Goal: Task Accomplishment & Management: Complete application form

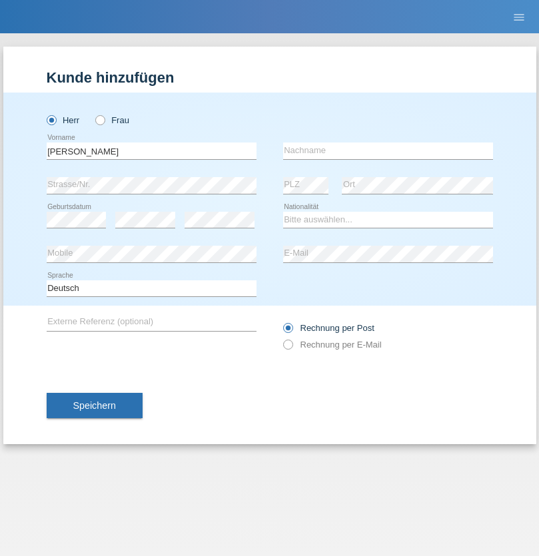
type input "Kevin"
click at [388, 151] on input "text" at bounding box center [388, 151] width 210 height 17
type input "Ferhati"
select select "DE"
select select "C"
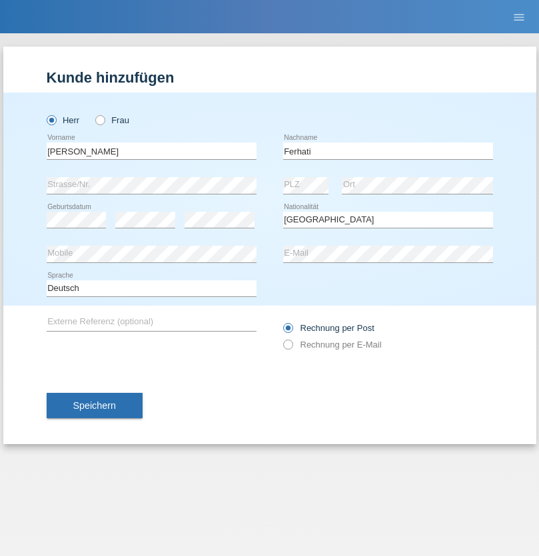
select select "14"
select select "02"
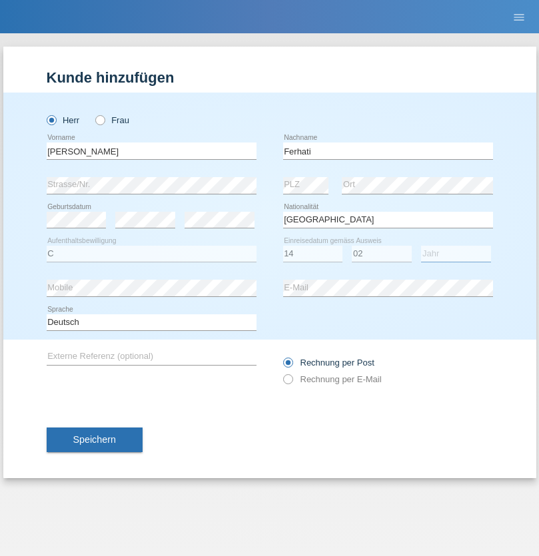
select select "2021"
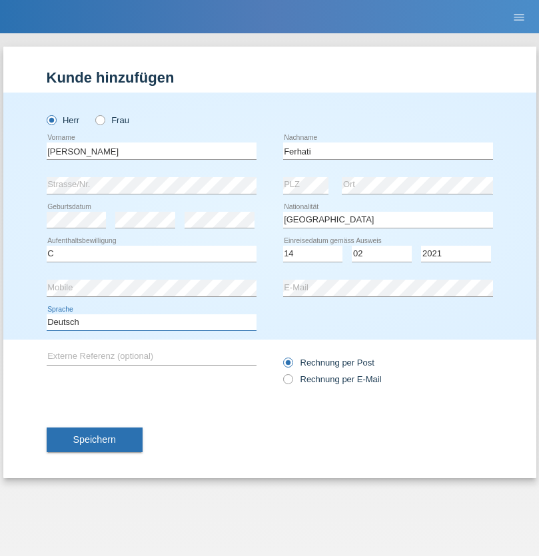
select select "en"
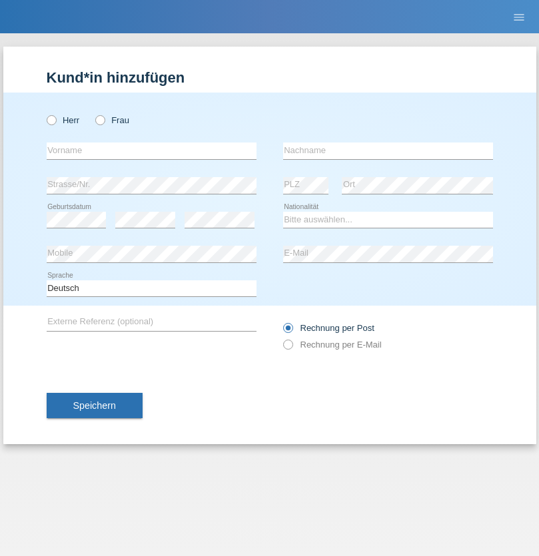
radio input "true"
click at [151, 151] on input "text" at bounding box center [152, 151] width 210 height 17
type input "firat"
click at [388, 151] on input "text" at bounding box center [388, 151] width 210 height 17
type input "kara"
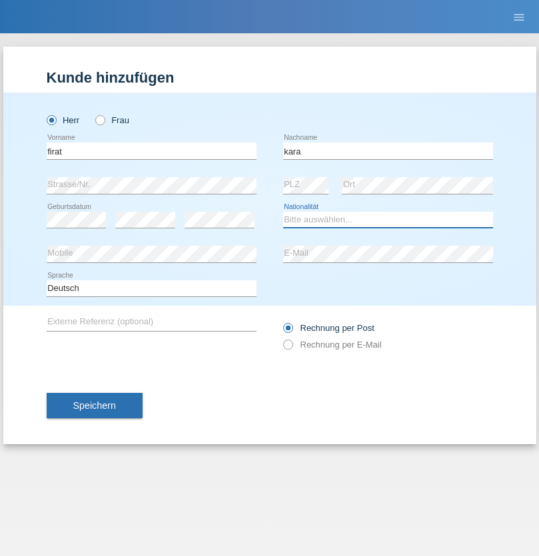
select select "CH"
radio input "true"
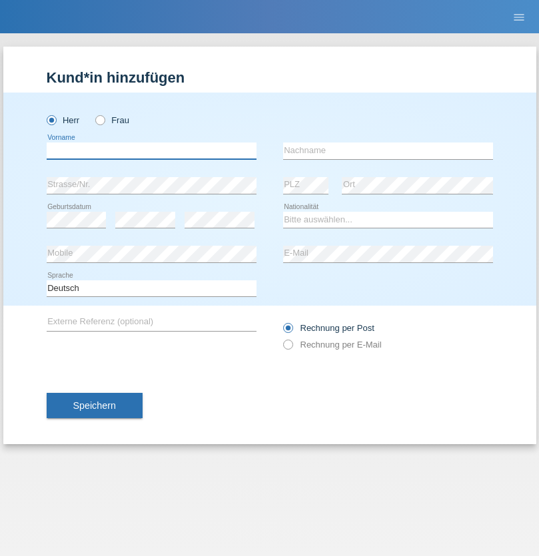
click at [151, 151] on input "text" at bounding box center [152, 151] width 210 height 17
type input "Bogdan"
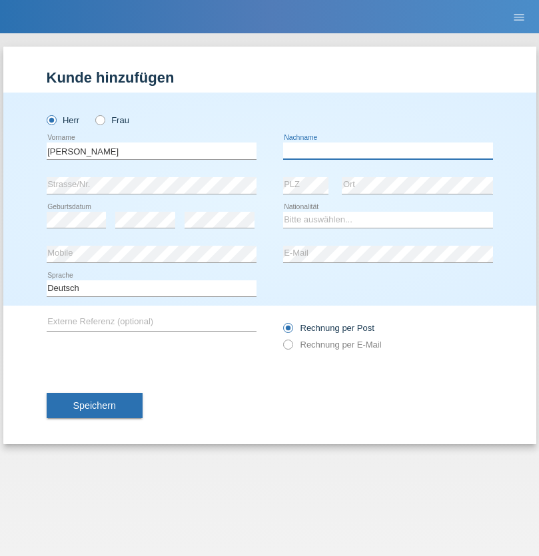
click at [388, 151] on input "text" at bounding box center [388, 151] width 210 height 17
type input "Cristian"
select select "RO"
select select "C"
select select "11"
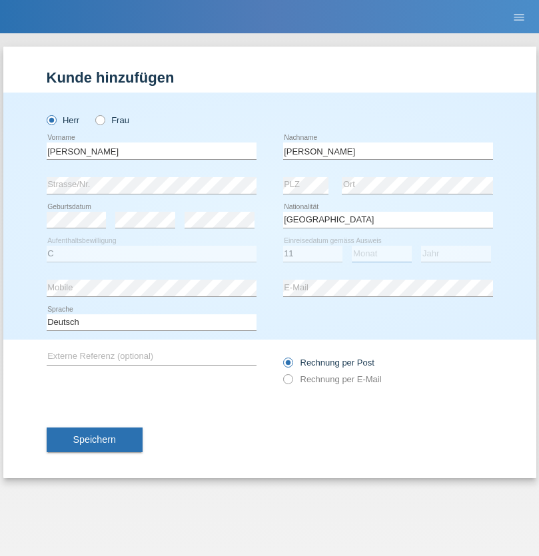
select select "02"
select select "2011"
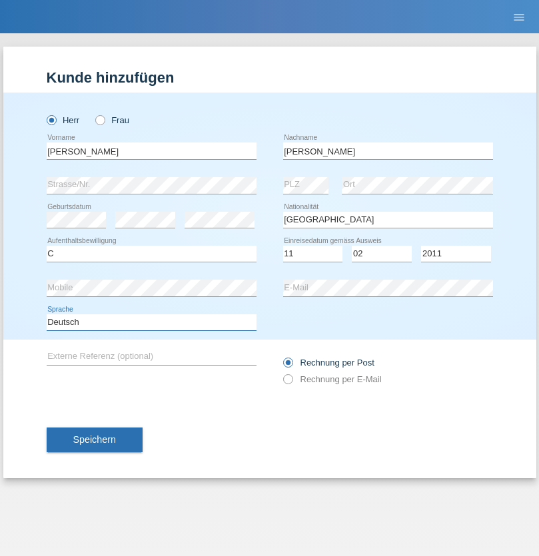
select select "en"
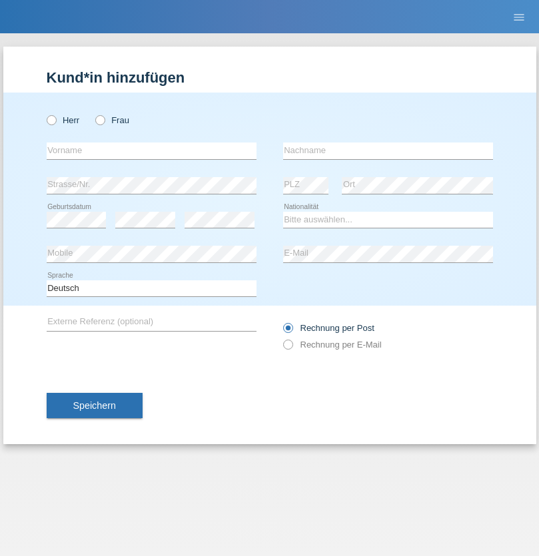
radio input "true"
click at [151, 151] on input "text" at bounding box center [152, 151] width 210 height 17
type input "Hasan"
click at [388, 151] on input "text" at bounding box center [388, 151] width 210 height 17
type input "Ymeri"
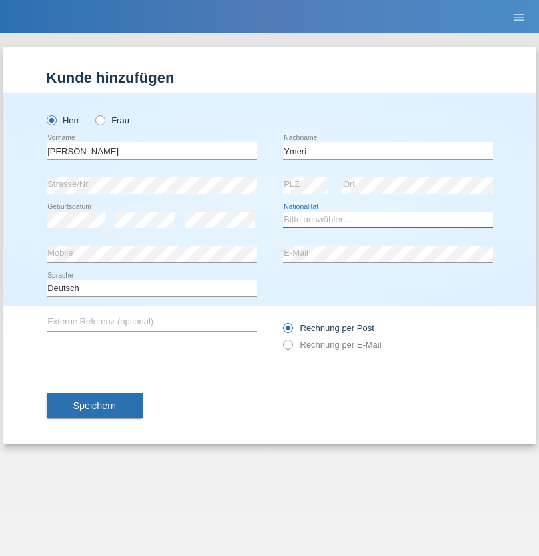
select select "XK"
select select "C"
select select "21"
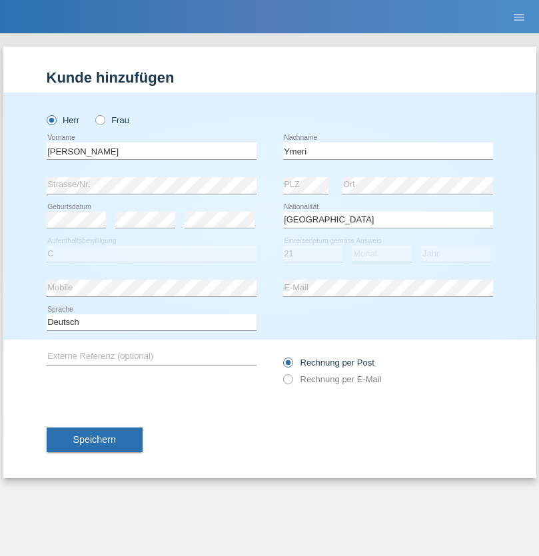
select select "03"
select select "1991"
